Goal: Task Accomplishment & Management: Use online tool/utility

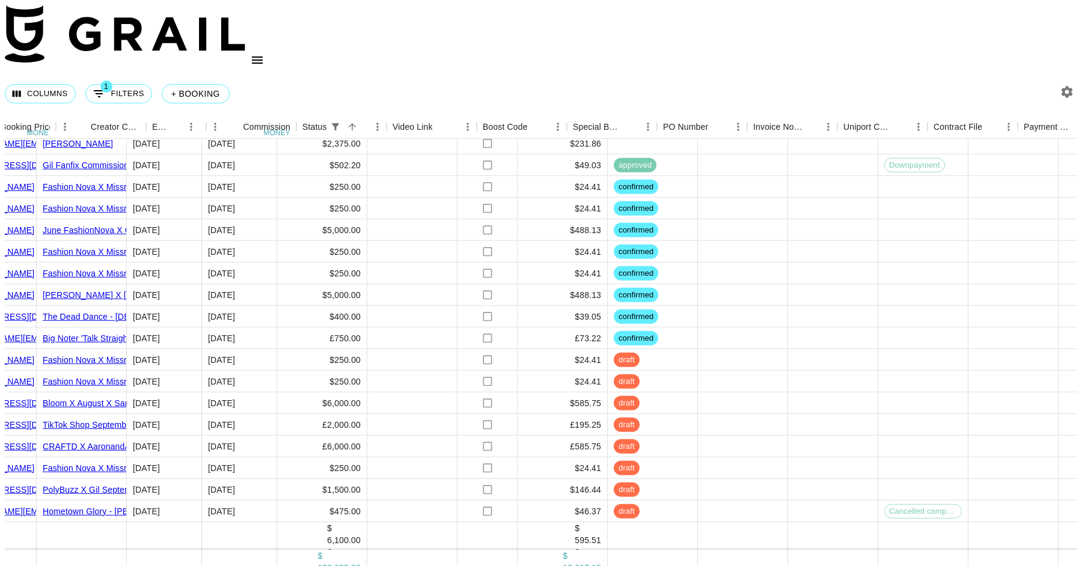
scroll to position [1849, 1010]
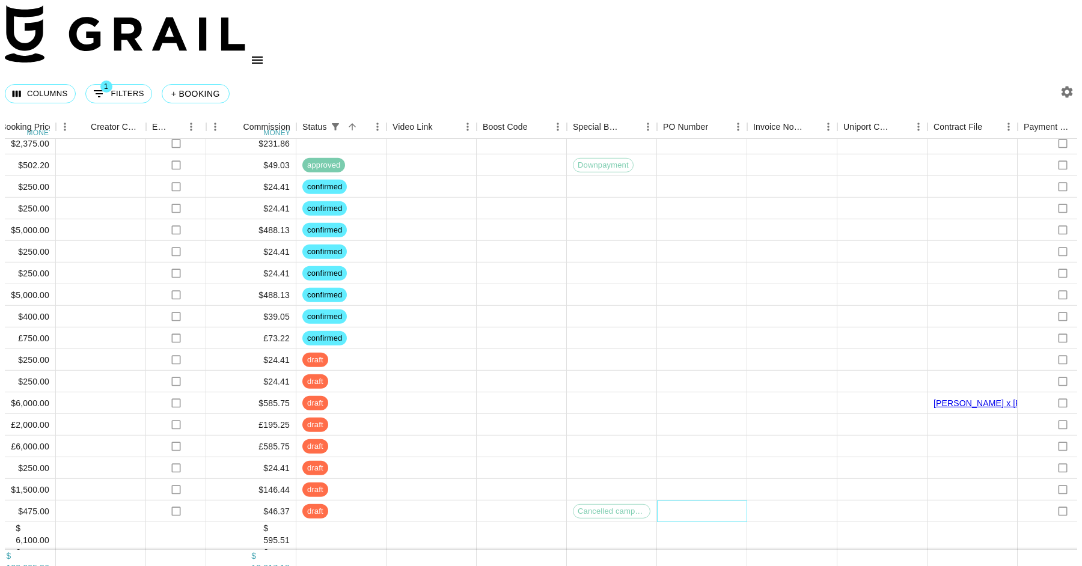
click at [715, 501] on div at bounding box center [702, 512] width 90 height 22
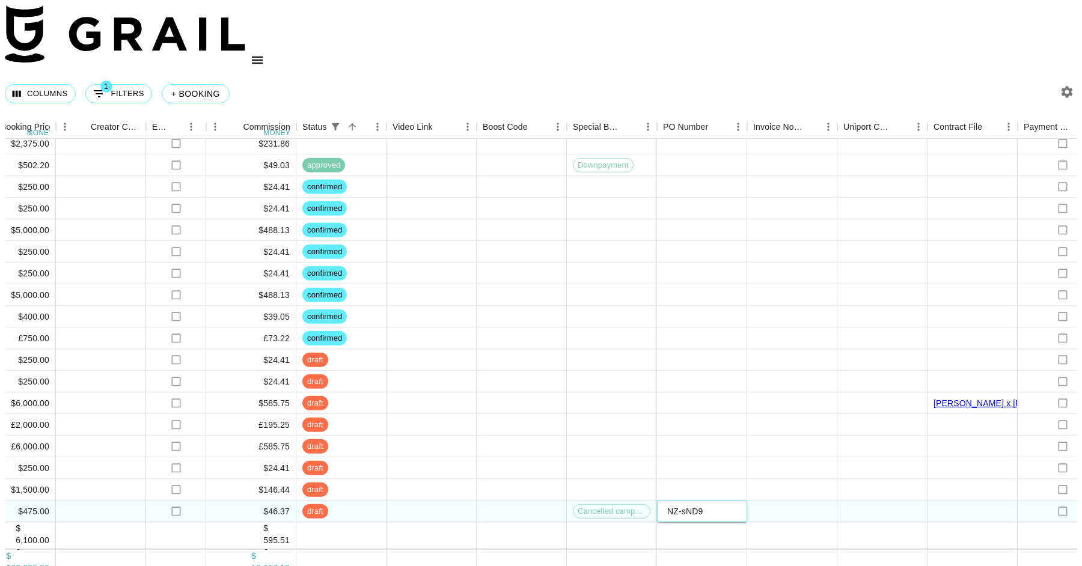
type input "NZ-sND9"
click at [837, 241] on div at bounding box center [882, 252] width 90 height 22
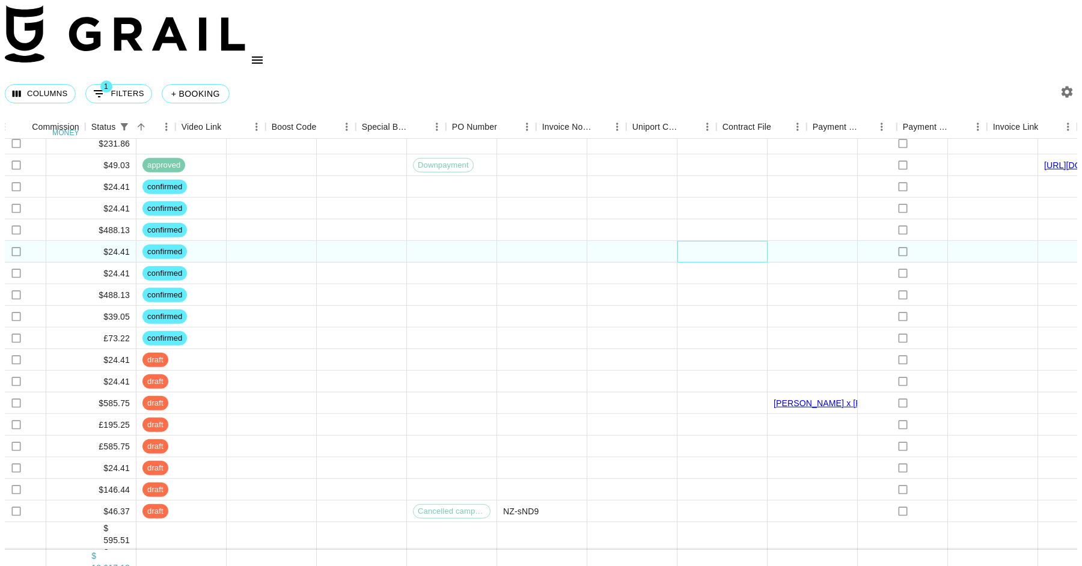
scroll to position [1849, 1259]
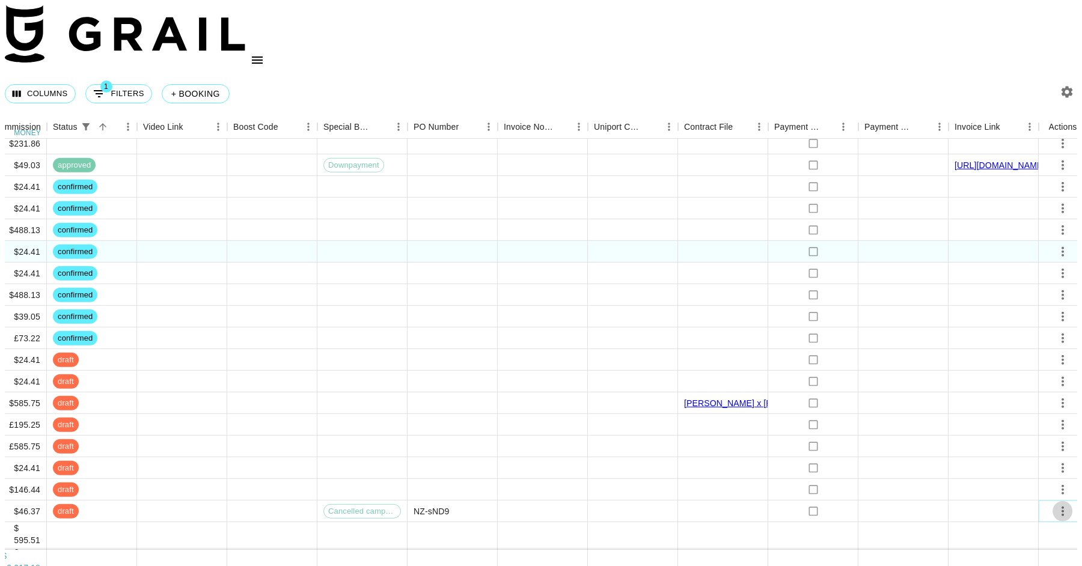
click at [1063, 504] on icon "select merge strategy" at bounding box center [1063, 511] width 14 height 14
click at [1064, 436] on li "Approve" at bounding box center [1043, 434] width 78 height 22
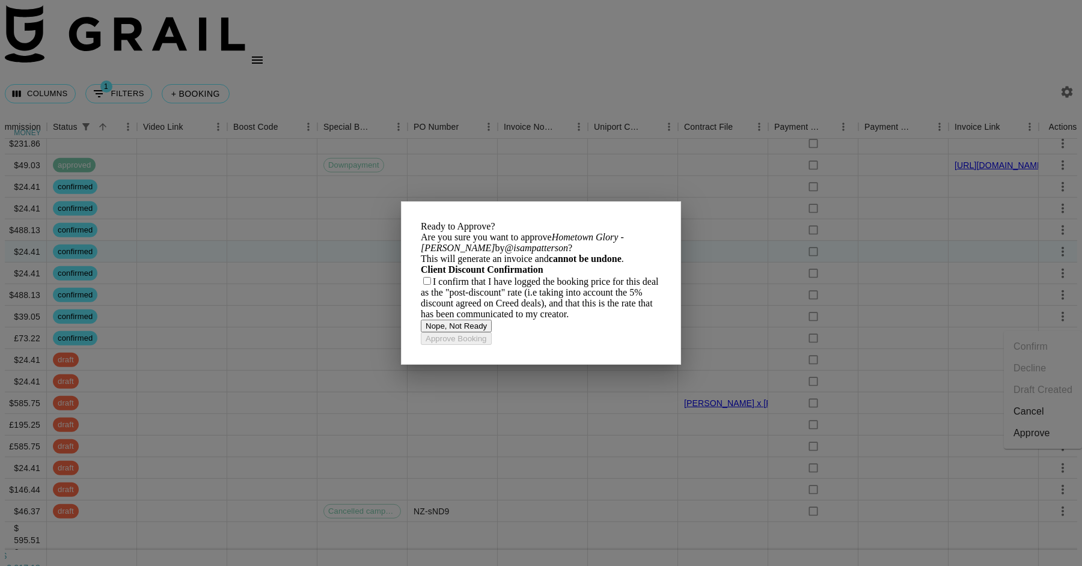
click at [431, 285] on input "checkbox" at bounding box center [427, 281] width 8 height 8
checkbox input "true"
click at [485, 332] on button "Nope, Not Ready" at bounding box center [456, 326] width 71 height 13
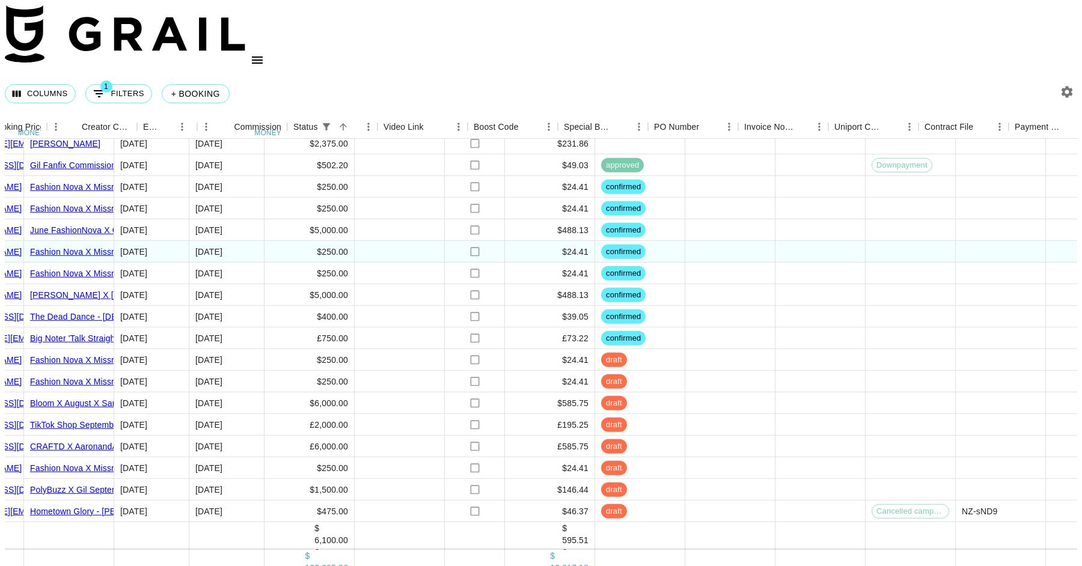
scroll to position [1849, 668]
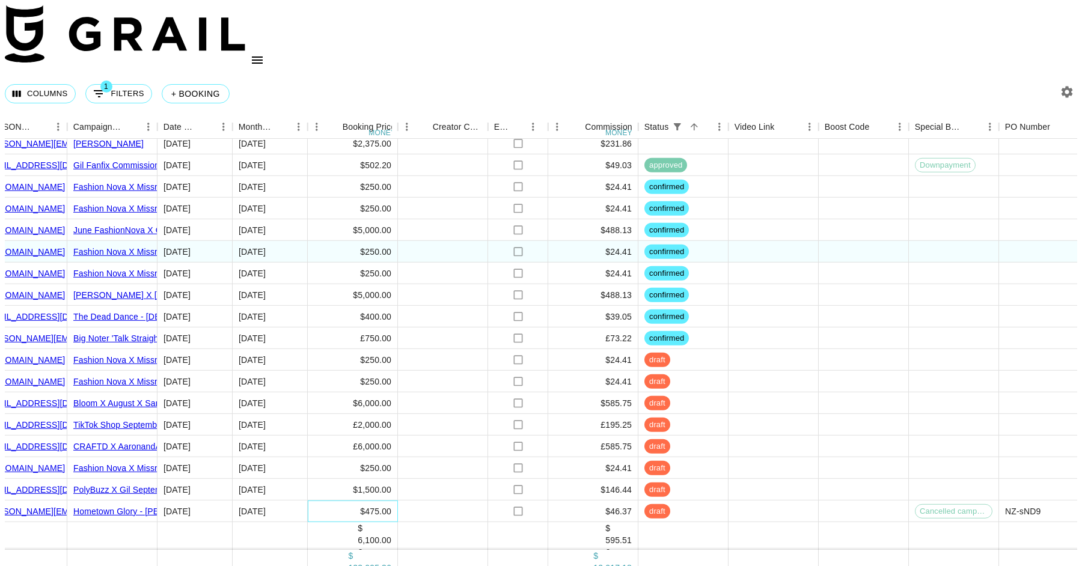
click at [369, 501] on div "$475.00" at bounding box center [353, 512] width 90 height 22
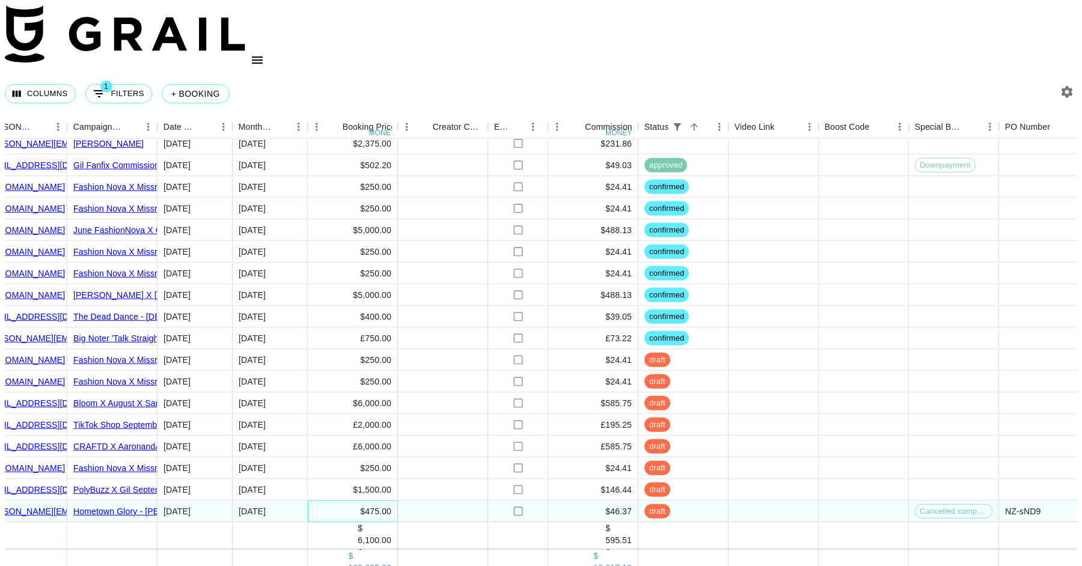
click at [369, 501] on div "$475.00" at bounding box center [353, 512] width 90 height 22
type input "4"
type input "380"
click at [742, 393] on div at bounding box center [774, 404] width 90 height 22
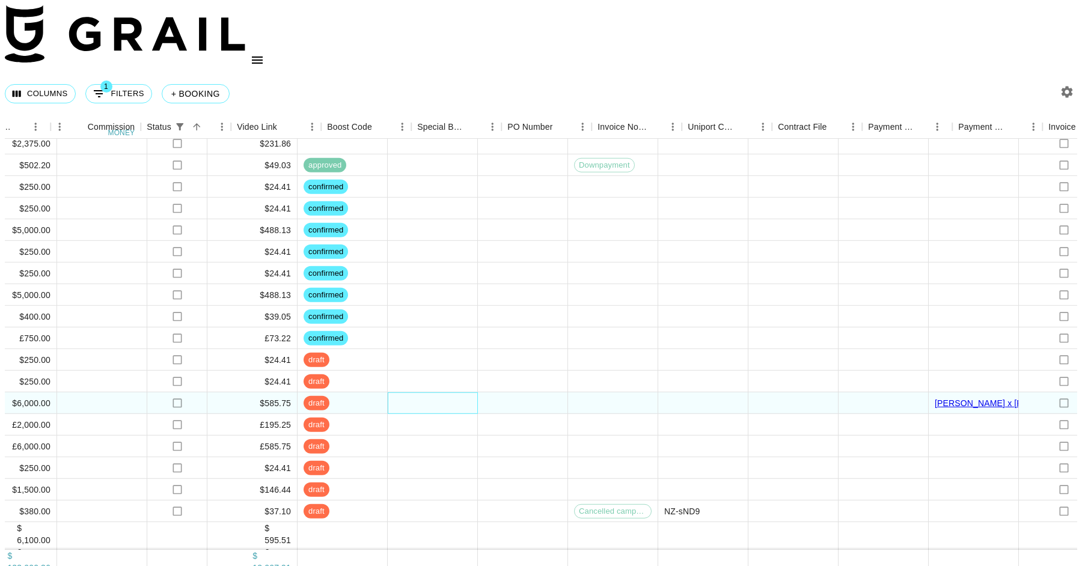
scroll to position [1849, 1259]
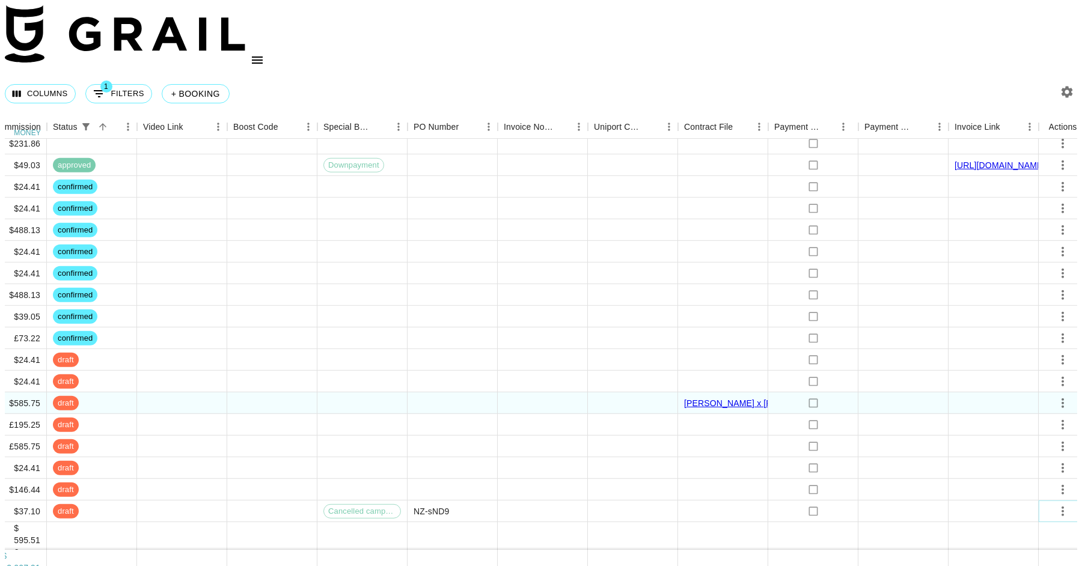
click at [1062, 504] on icon "select merge strategy" at bounding box center [1063, 511] width 14 height 14
click at [1035, 432] on div "Approve" at bounding box center [1032, 433] width 37 height 14
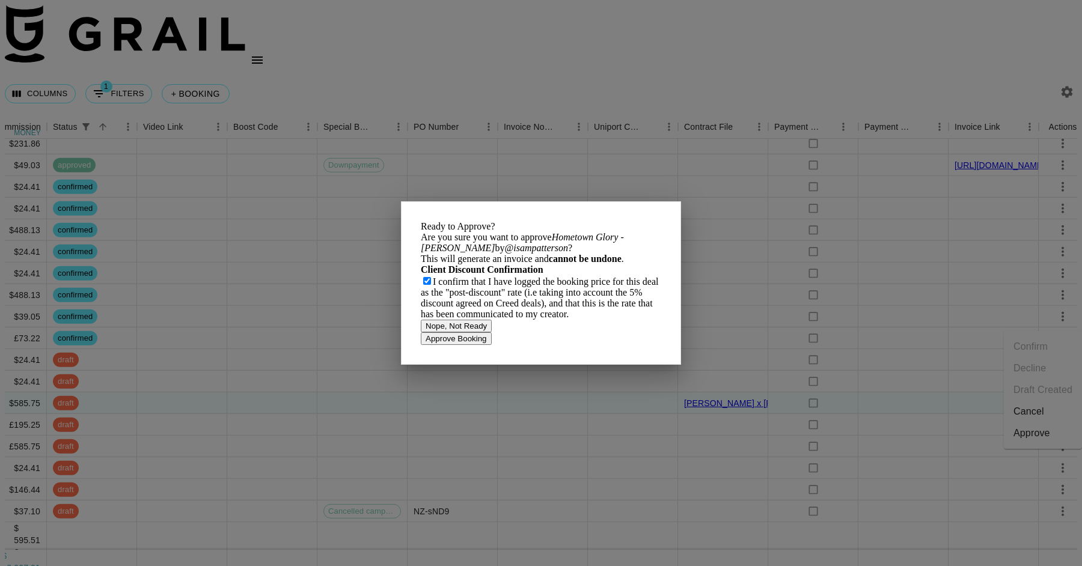
click at [492, 345] on button "Approve Booking" at bounding box center [456, 338] width 71 height 13
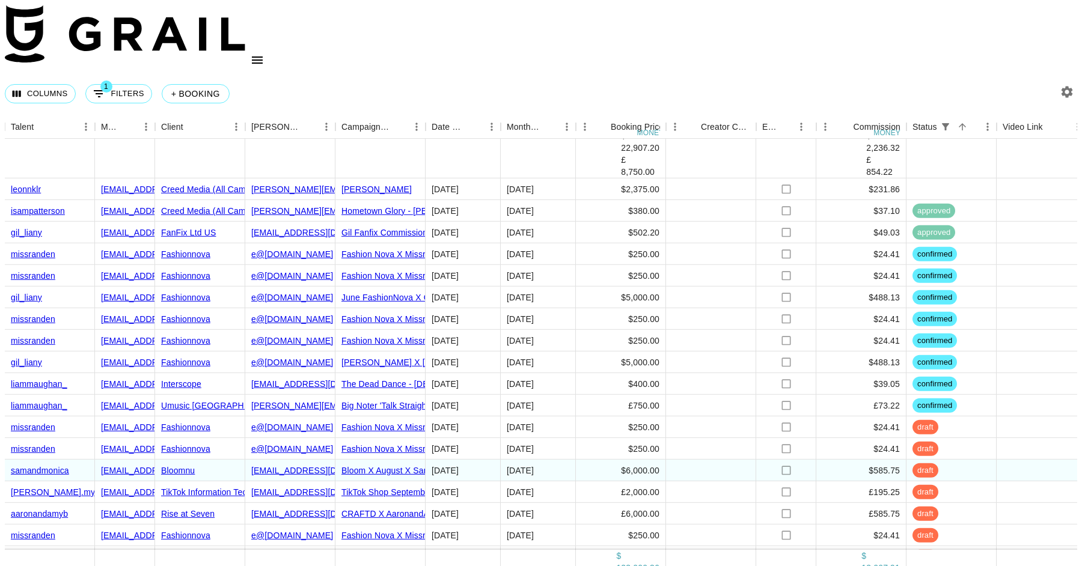
scroll to position [1796, 400]
